Goal: Transaction & Acquisition: Download file/media

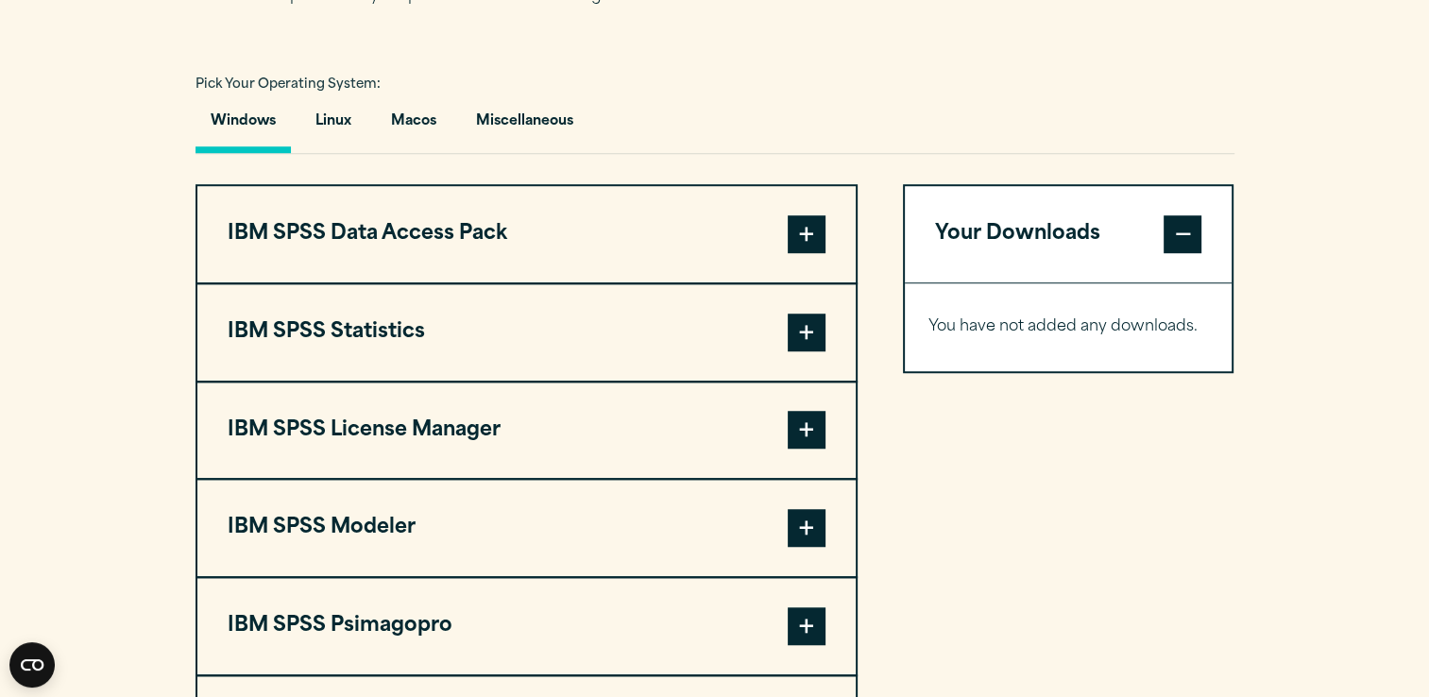
scroll to position [1385, 0]
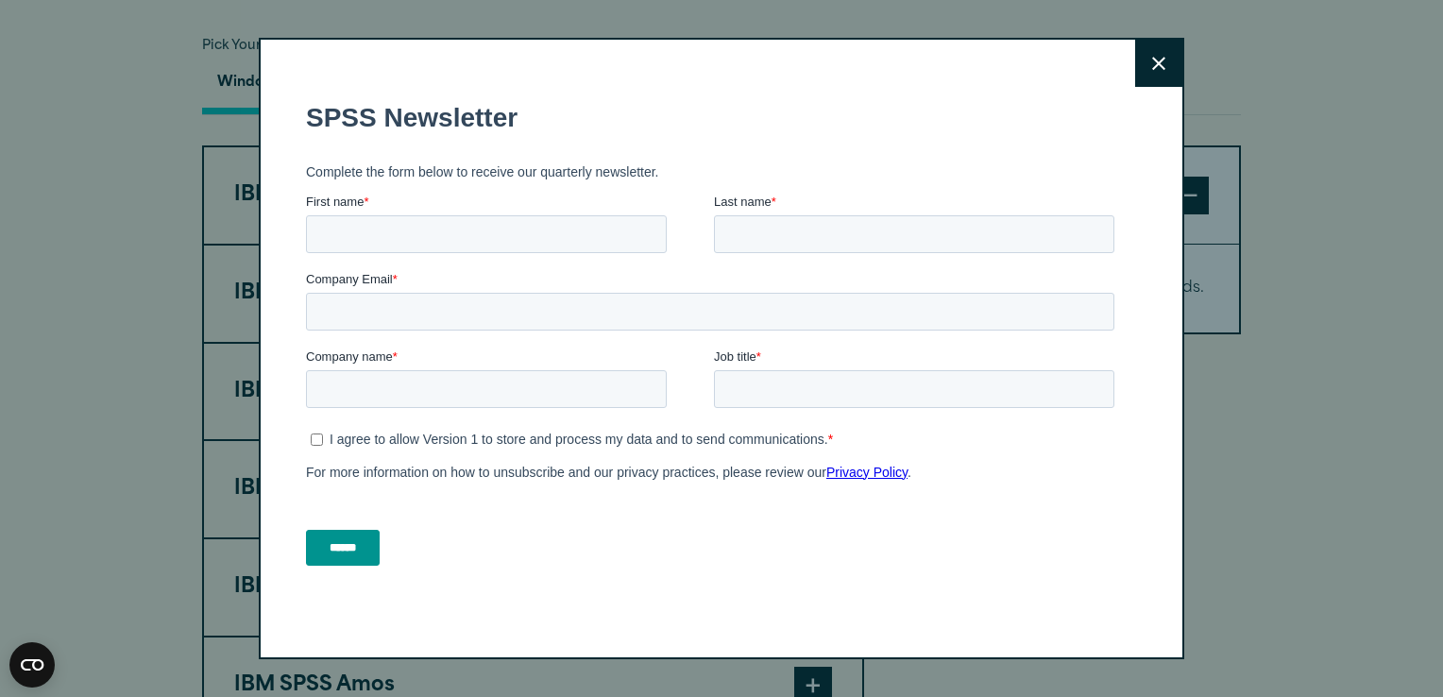
click at [1158, 60] on icon at bounding box center [1158, 64] width 13 height 14
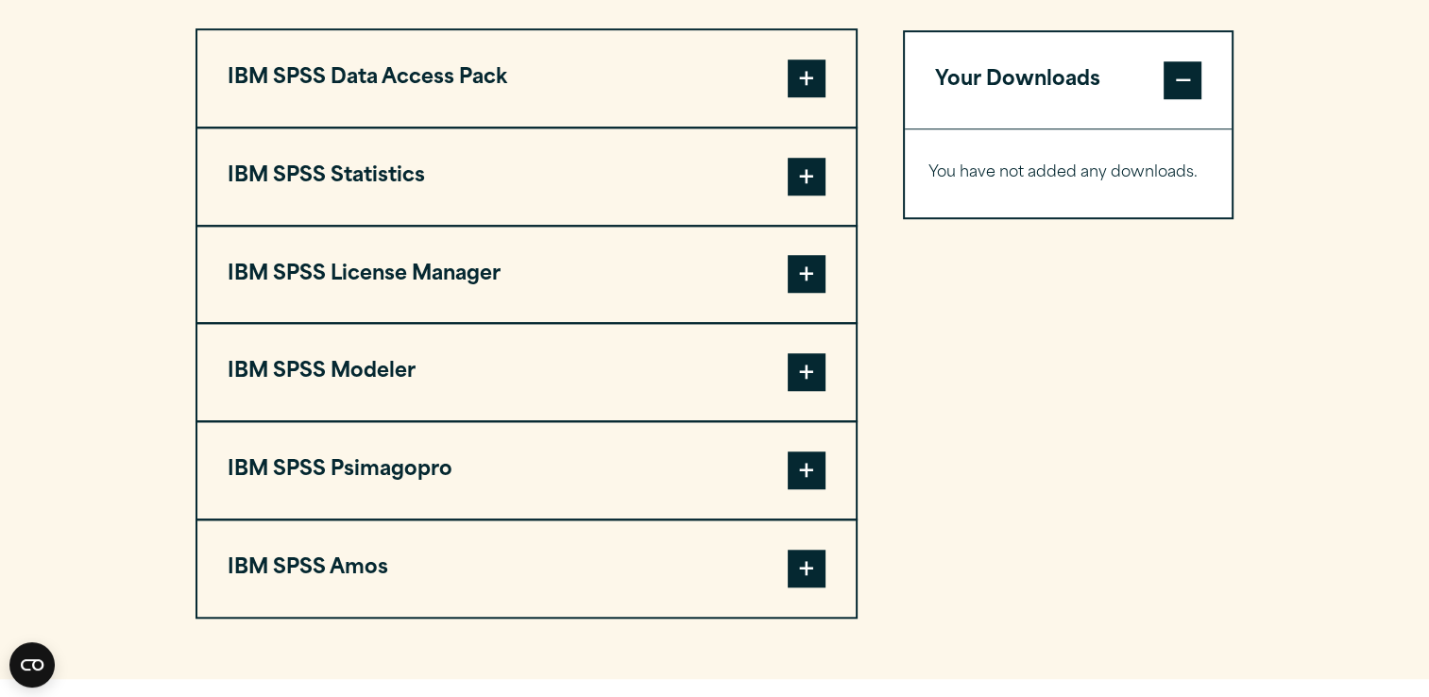
scroll to position [1493, 0]
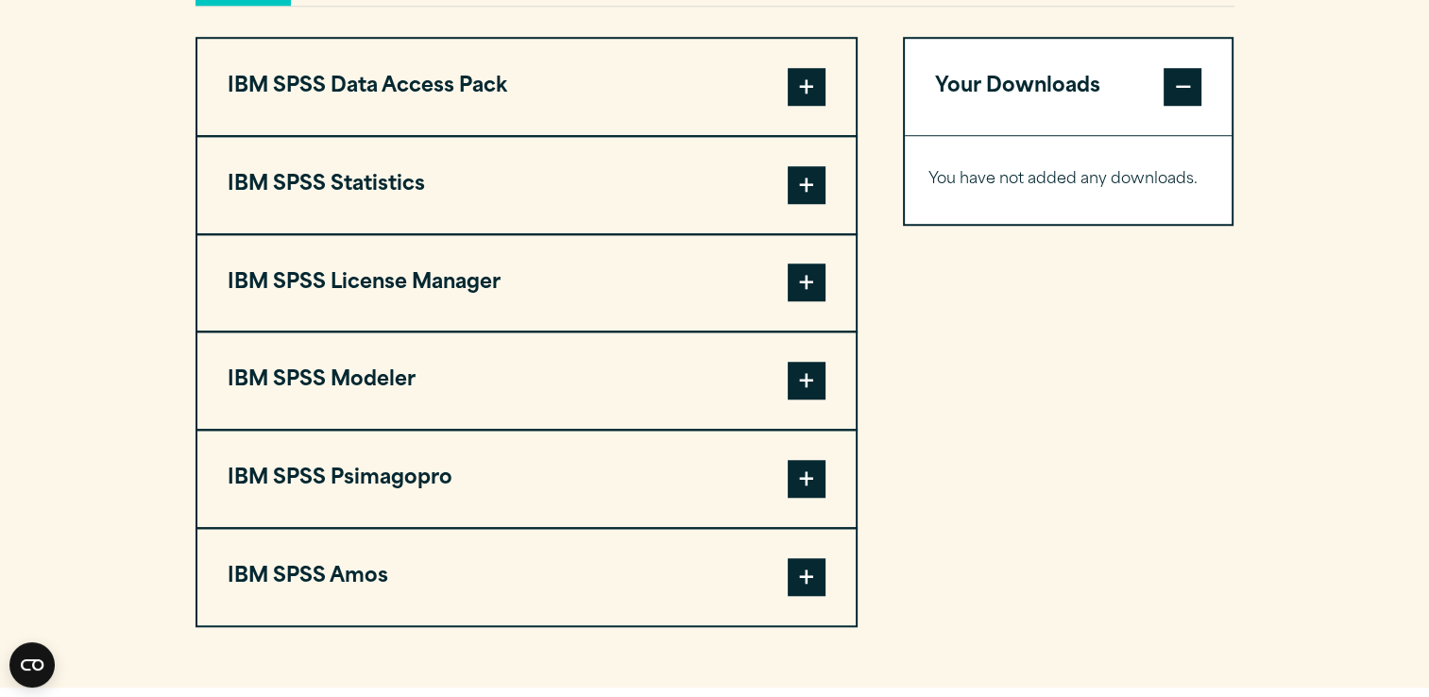
click at [808, 174] on span at bounding box center [807, 185] width 38 height 38
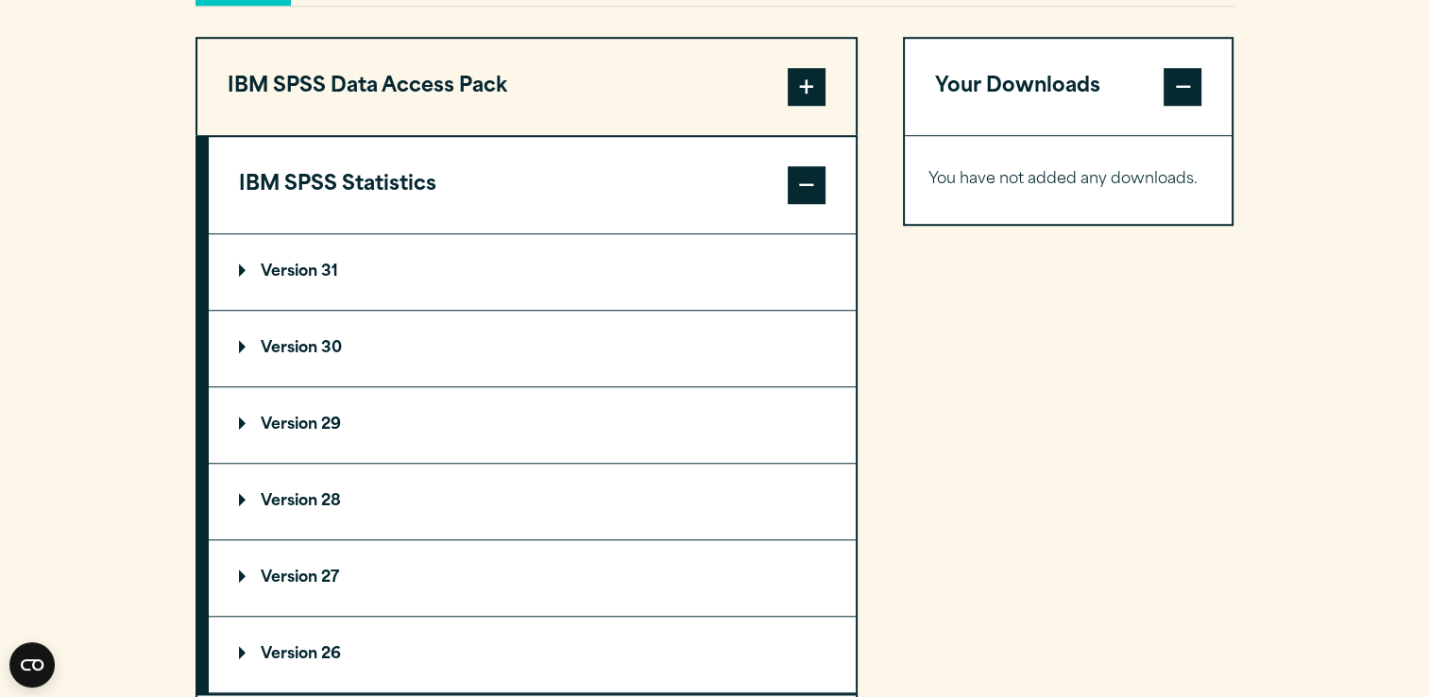
click at [280, 333] on summary "Version 30" at bounding box center [532, 349] width 647 height 76
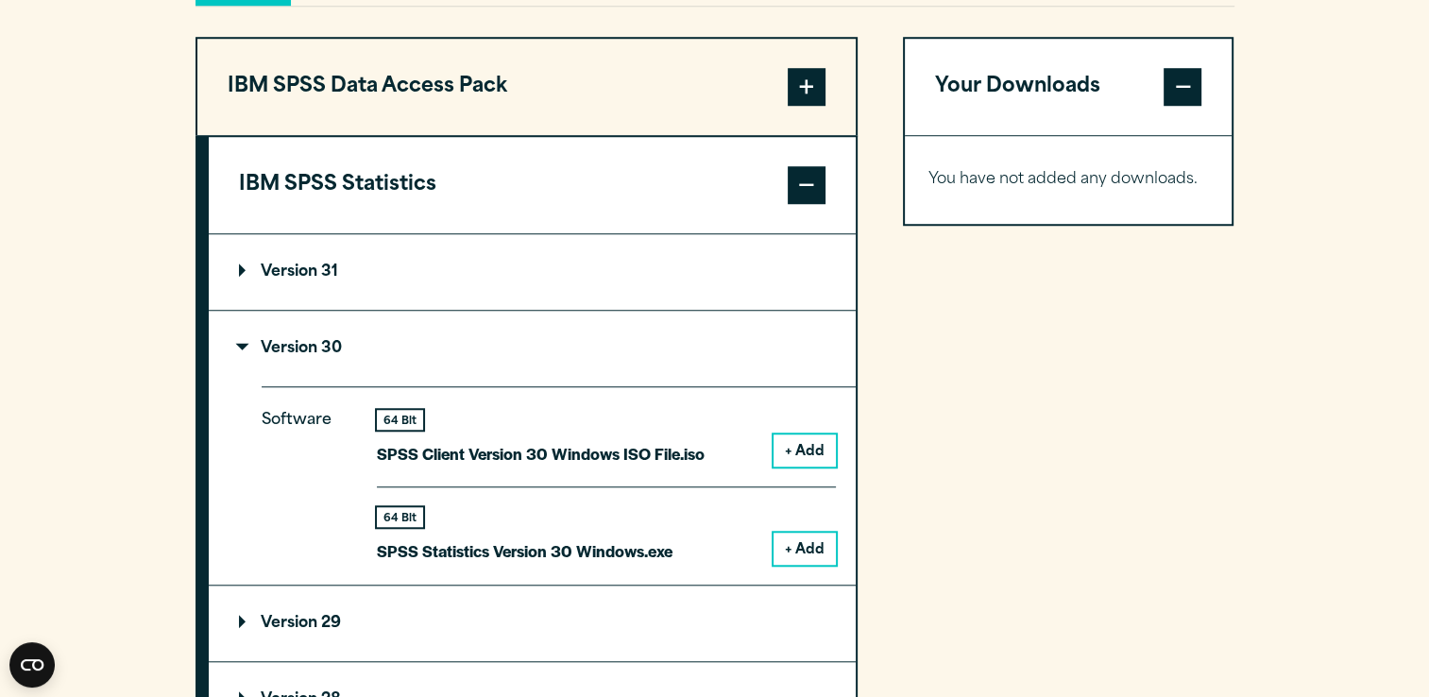
click at [802, 544] on button "+ Add" at bounding box center [805, 549] width 62 height 32
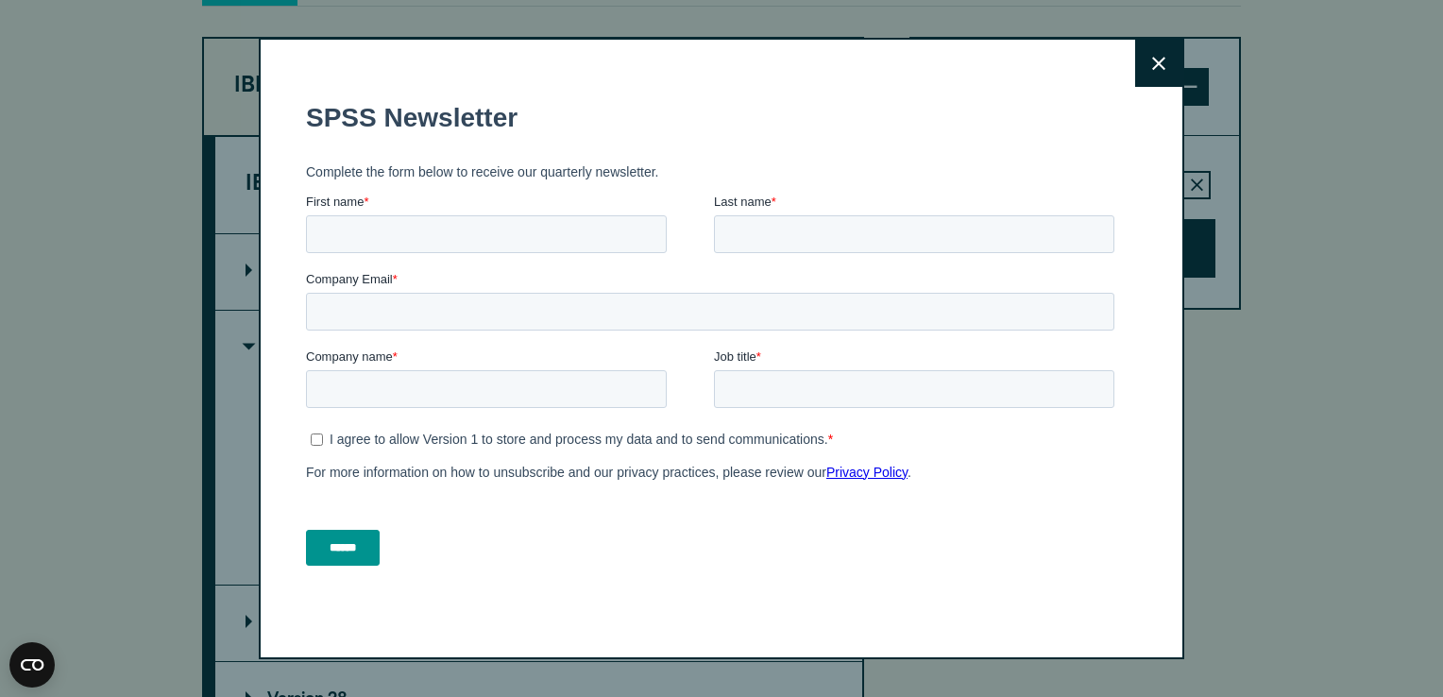
click at [1152, 59] on icon at bounding box center [1158, 64] width 13 height 14
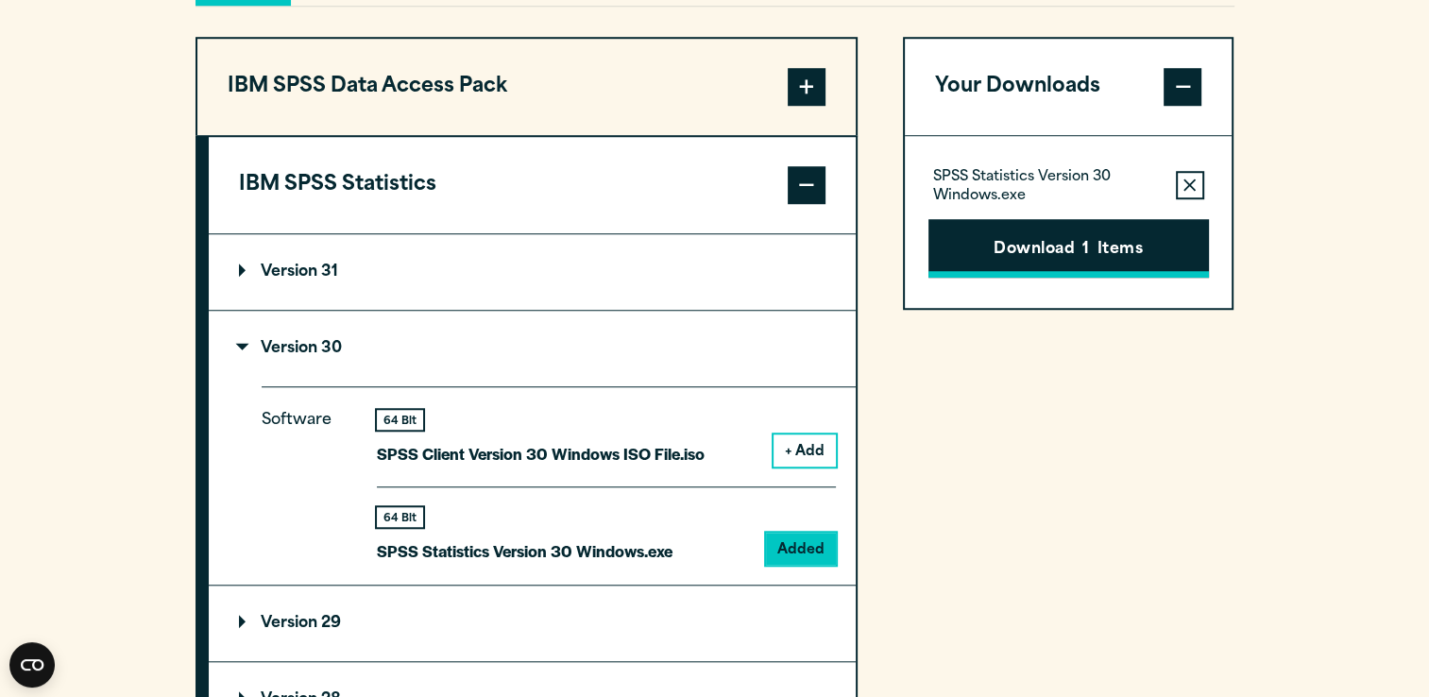
click at [1092, 239] on button "Download 1 Items" at bounding box center [1068, 248] width 281 height 59
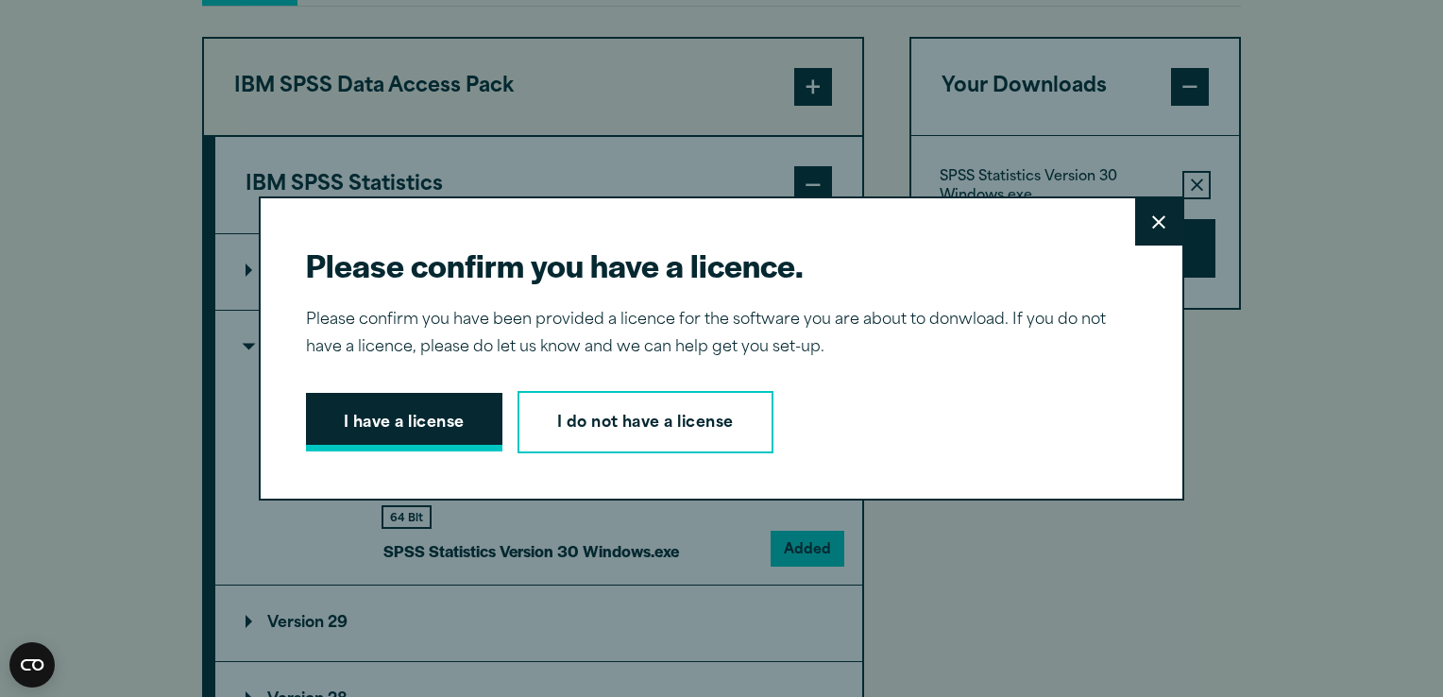
click at [382, 443] on button "I have a license" at bounding box center [404, 422] width 196 height 59
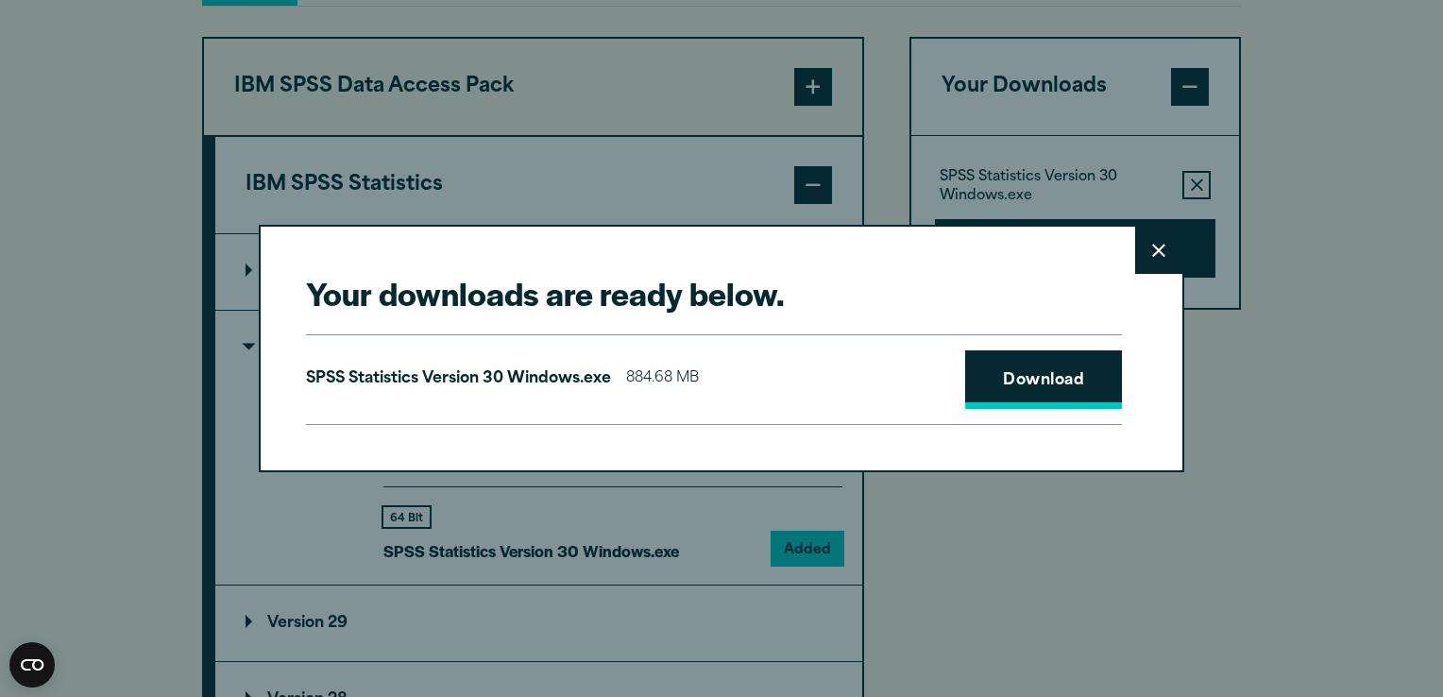
click at [1024, 382] on link "Download" at bounding box center [1043, 379] width 157 height 59
click at [1148, 243] on button "Close" at bounding box center [1158, 250] width 47 height 47
